Goal: Transaction & Acquisition: Purchase product/service

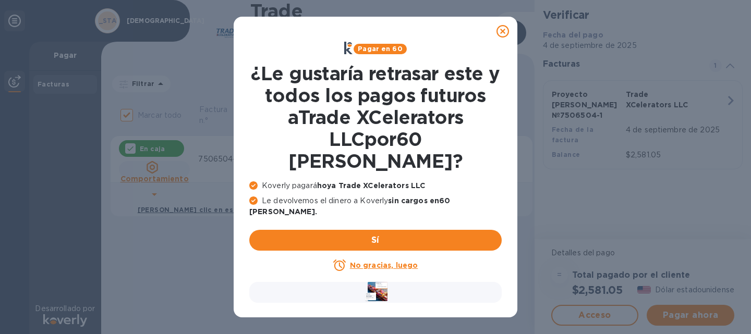
click at [384, 261] on font "No gracias, luego" at bounding box center [384, 265] width 68 height 8
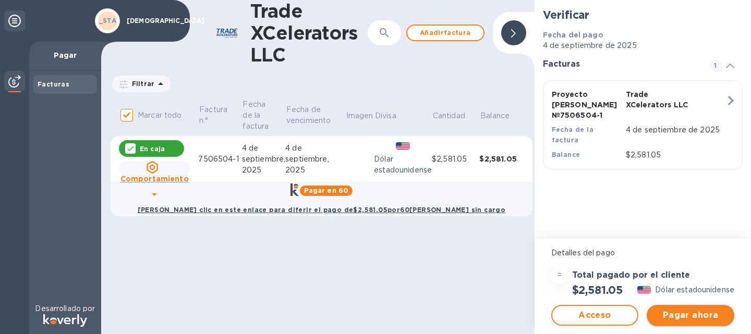
click at [693, 315] on font "Pagar ahora" at bounding box center [691, 315] width 56 height 10
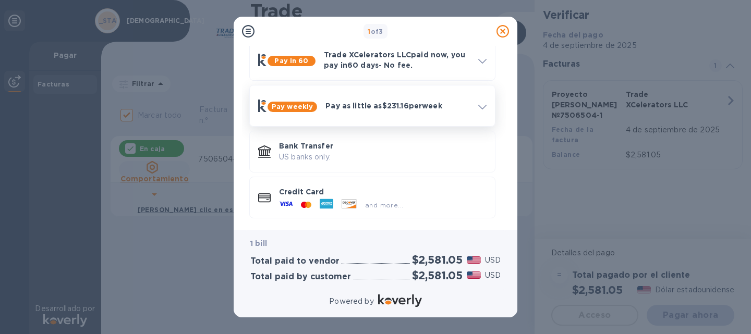
scroll to position [56, 0]
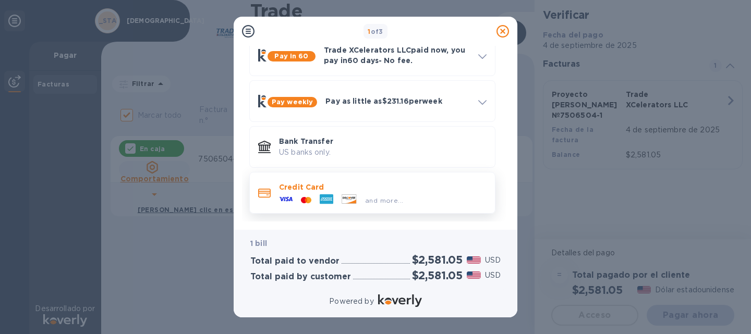
click at [374, 196] on div "and more..." at bounding box center [384, 200] width 46 height 11
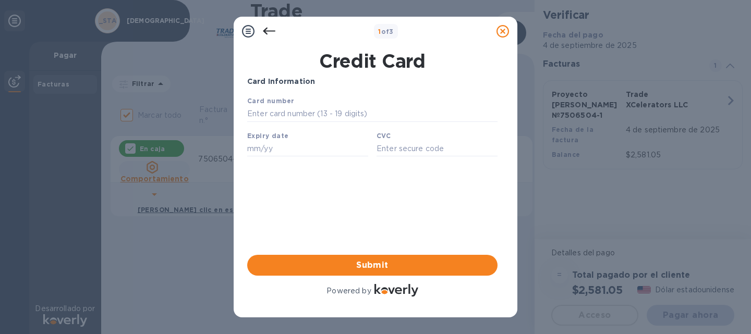
scroll to position [0, 0]
click at [287, 111] on input "text" at bounding box center [372, 114] width 250 height 16
type input "[CREDIT_CARD_NUMBER]"
type input "09/29"
type input "2661"
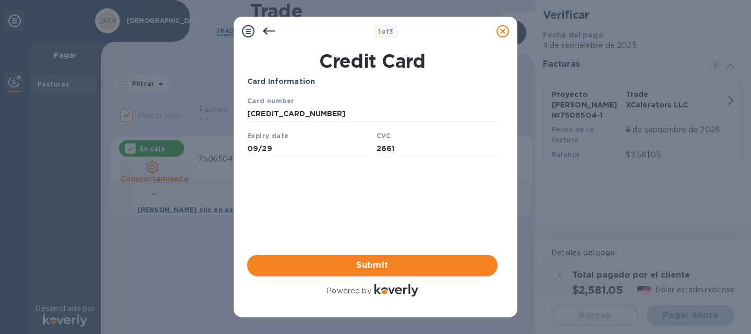
click at [376, 265] on span "Submit" at bounding box center [373, 265] width 234 height 13
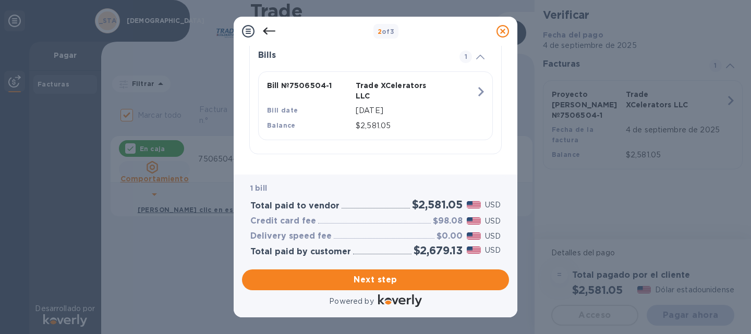
scroll to position [236, 0]
click at [380, 280] on span "Next step" at bounding box center [375, 280] width 250 height 13
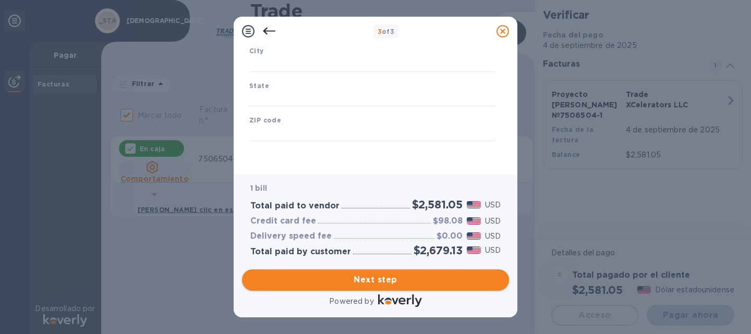
type input "[GEOGRAPHIC_DATA]"
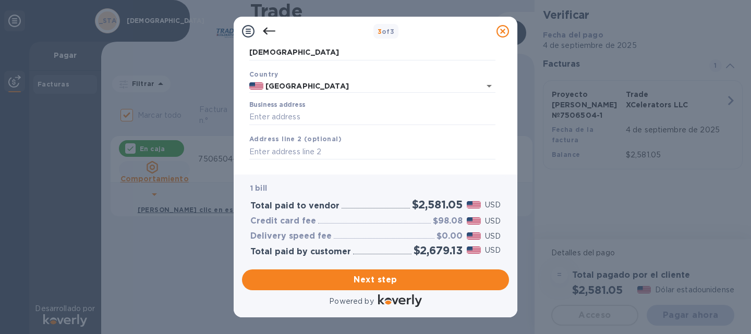
scroll to position [52, 0]
click at [277, 120] on input "Business address" at bounding box center [372, 119] width 246 height 16
type input "[STREET_ADDRESS]"
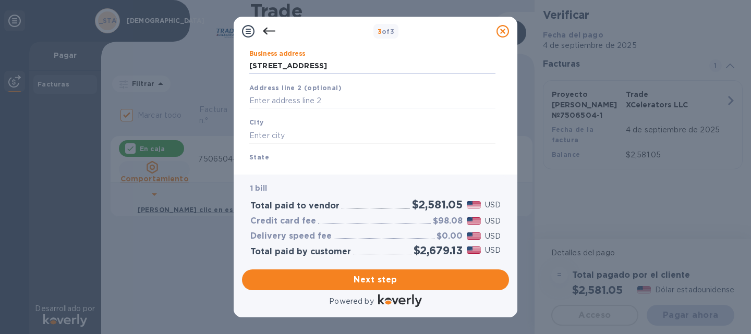
click at [313, 138] on input "text" at bounding box center [372, 136] width 246 height 16
click at [257, 137] on input "text" at bounding box center [372, 136] width 246 height 16
type input "appleton"
click at [277, 167] on div "Business Information Legal business name Please provide the legal name that app…" at bounding box center [376, 110] width 284 height 129
click at [283, 160] on div "State" at bounding box center [372, 165] width 255 height 35
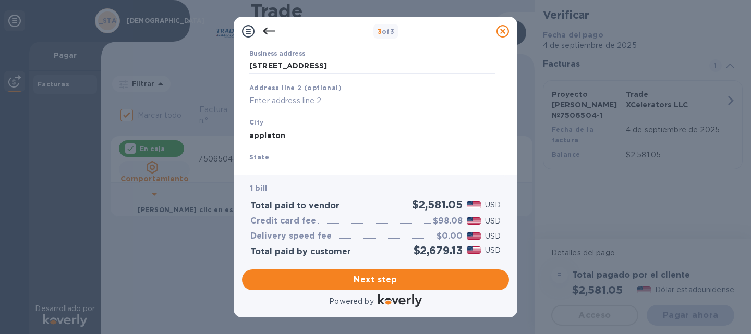
click at [254, 166] on input "text" at bounding box center [372, 171] width 246 height 16
drag, startPoint x: 256, startPoint y: 172, endPoint x: 268, endPoint y: 172, distance: 11.5
click at [261, 172] on div "Business Information Legal business name Please provide the legal name that app…" at bounding box center [376, 110] width 284 height 129
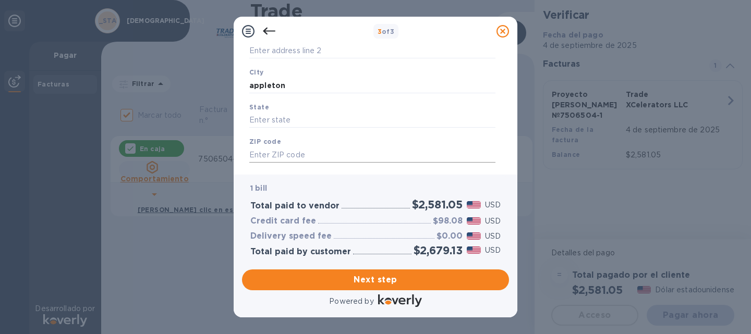
scroll to position [157, 0]
click at [279, 117] on input "text" at bounding box center [372, 119] width 246 height 16
type input "[US_STATE]"
click at [254, 85] on input "appleton" at bounding box center [372, 84] width 246 height 16
type input "Appleton"
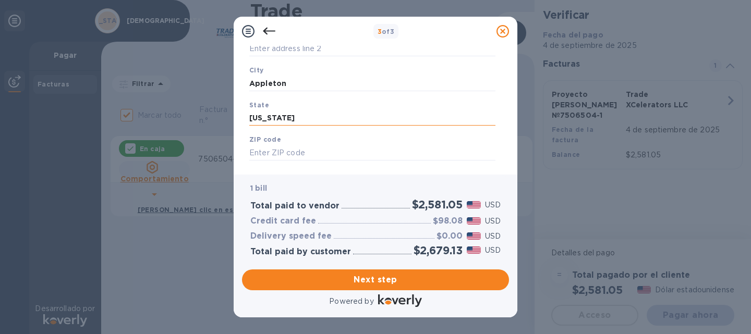
click at [254, 117] on input "[US_STATE]" at bounding box center [372, 119] width 246 height 16
type input "[US_STATE]"
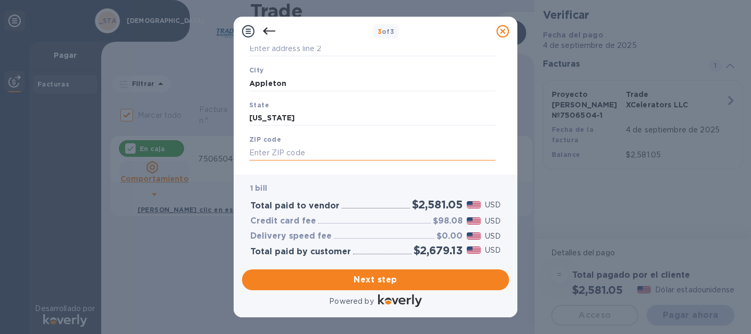
click at [281, 153] on input "text" at bounding box center [372, 153] width 246 height 16
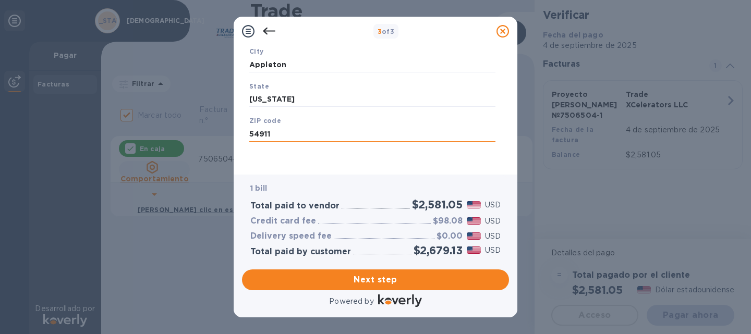
scroll to position [177, 0]
type input "54911"
click at [374, 278] on span "Next step" at bounding box center [375, 280] width 250 height 13
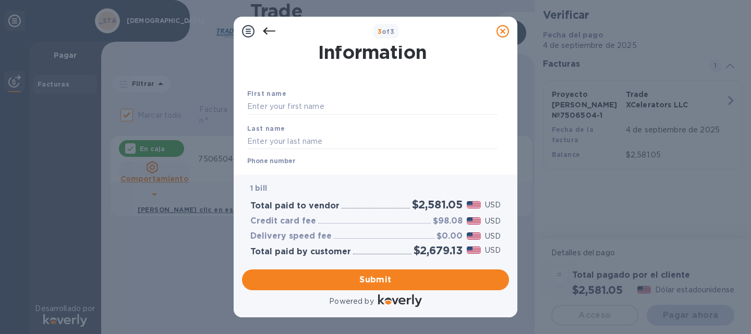
scroll to position [52, 0]
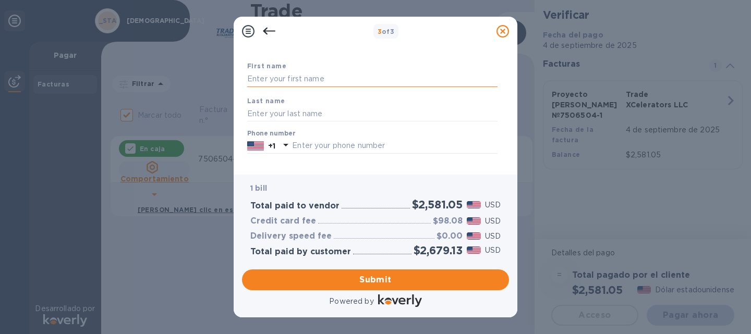
click at [283, 80] on input "text" at bounding box center [372, 79] width 250 height 16
type input "[PERSON_NAME]"
type input "[DEMOGRAPHIC_DATA]"
type input "9206369338"
type input "[EMAIL_ADDRESS][DOMAIN_NAME]"
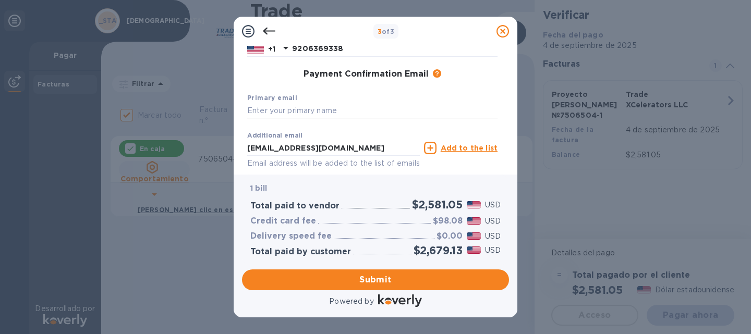
scroll to position [149, 0]
click at [278, 115] on input "text" at bounding box center [372, 111] width 250 height 16
type input "a"
click at [246, 148] on div "First name [PERSON_NAME] Last name [PERSON_NAME] Phone number [PHONE_NUMBER] Pa…" at bounding box center [372, 68] width 255 height 246
drag, startPoint x: 246, startPoint y: 148, endPoint x: 273, endPoint y: 148, distance: 26.6
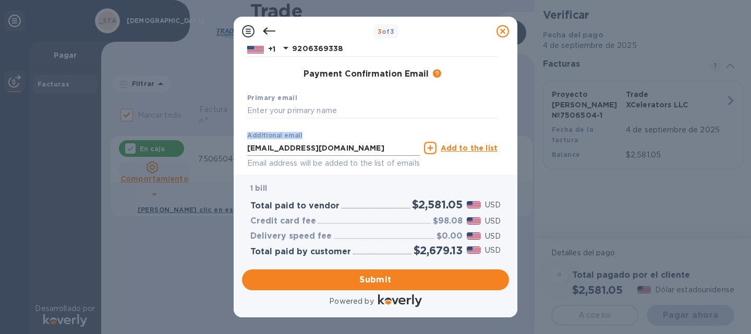
click at [273, 148] on div "First name [PERSON_NAME] Last name [PERSON_NAME] Phone number [PHONE_NUMBER] Pa…" at bounding box center [372, 68] width 255 height 246
drag, startPoint x: 362, startPoint y: 153, endPoint x: 244, endPoint y: 156, distance: 118.0
click at [244, 156] on div "Payment Contact Information First name [PERSON_NAME] Last name [PERSON_NAME] Ph…" at bounding box center [375, 106] width 267 height 121
click at [283, 110] on input "text" at bounding box center [372, 111] width 250 height 16
paste input "[EMAIL_ADDRESS][DOMAIN_NAME]"
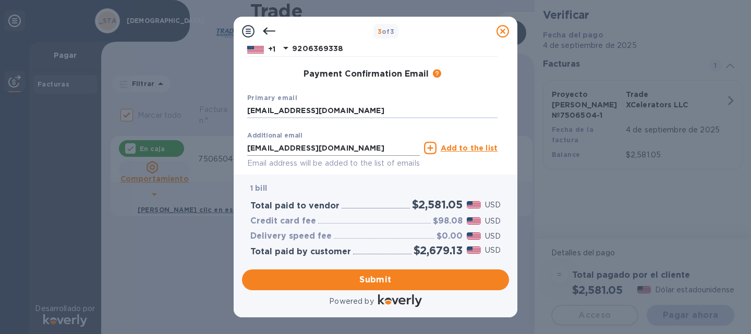
type input "[EMAIL_ADDRESS][DOMAIN_NAME]"
click at [318, 149] on input "[EMAIL_ADDRESS][DOMAIN_NAME]" at bounding box center [333, 148] width 173 height 16
type input "[EMAIL_ADDRESS][DOMAIN_NAME]"
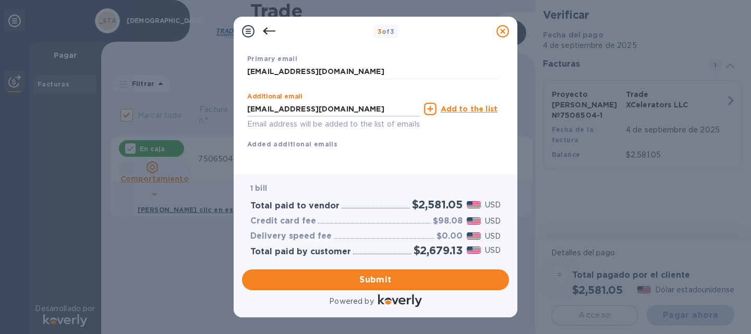
scroll to position [201, 0]
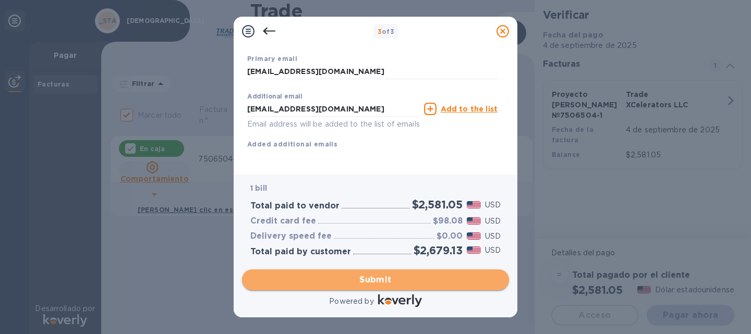
click at [389, 277] on span "Submit" at bounding box center [375, 280] width 250 height 13
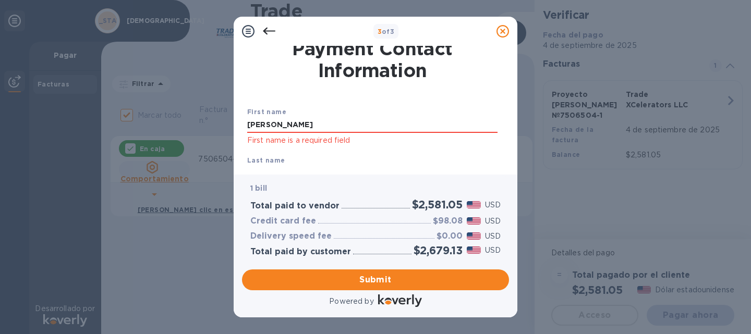
scroll to position [6, 0]
click at [280, 130] on input "[PERSON_NAME]" at bounding box center [372, 125] width 250 height 16
click at [342, 152] on div "Last name [PERSON_NAME]" at bounding box center [372, 168] width 259 height 35
click at [290, 125] on input "[PERSON_NAME]" at bounding box center [372, 125] width 250 height 16
type input "[PERSON_NAME]"
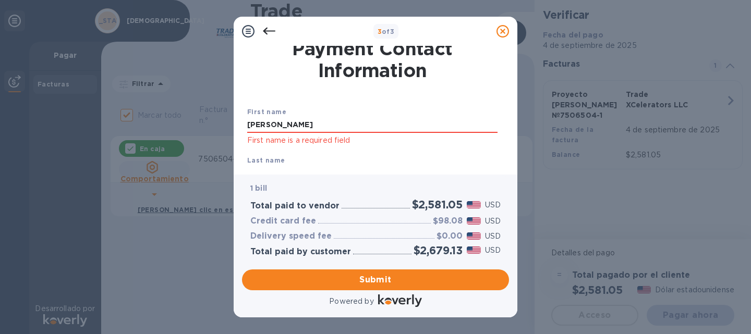
click at [436, 150] on div "First name [PERSON_NAME] First name is a required field" at bounding box center [372, 126] width 259 height 49
click at [376, 280] on span "Submit" at bounding box center [375, 280] width 250 height 13
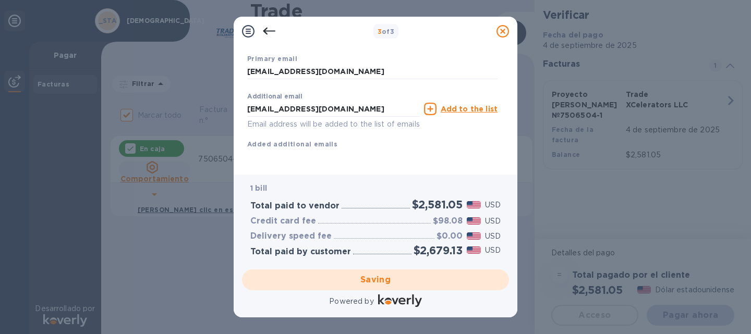
scroll to position [201, 0]
checkbox input "false"
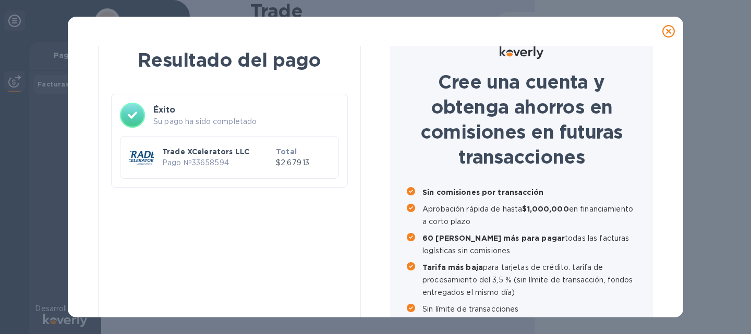
scroll to position [68, 0]
